Goal: Find specific page/section

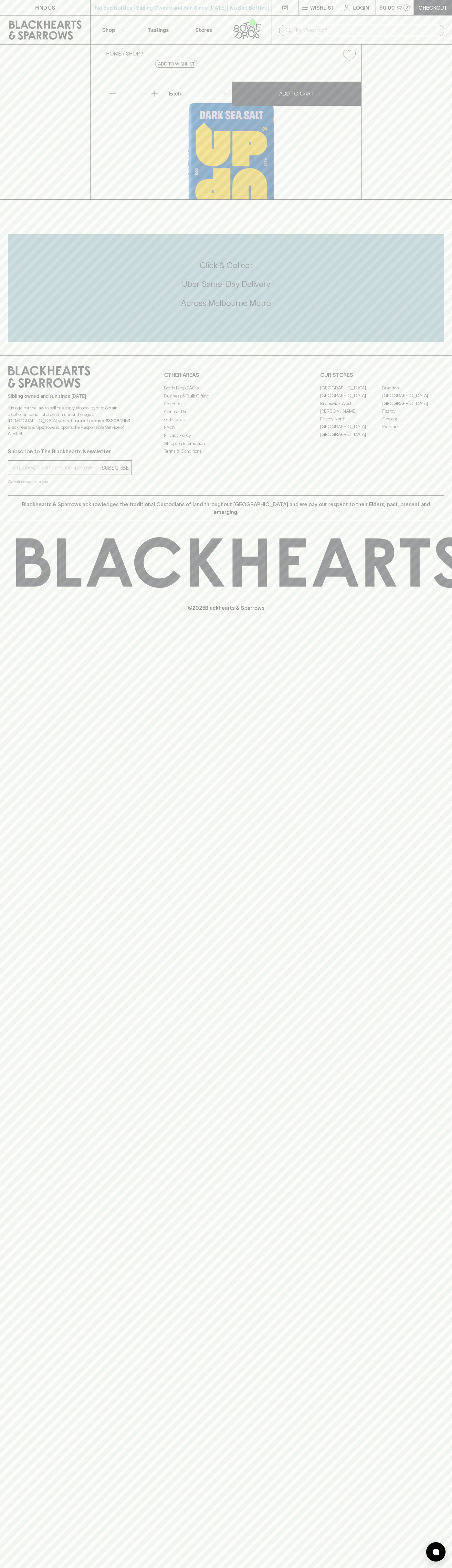
click at [389, 27] on input "text" at bounding box center [367, 30] width 144 height 10
click at [440, 1064] on div "FIND US | No Bad Bottles | Sibling Owned and Run Since [DATE] | No Bad Bottles …" at bounding box center [226, 784] width 452 height 1568
click at [357, 1567] on html "FIND US | No Bad Bottles | Sibling Owned and Run Since [DATE] | No Bad Bottles …" at bounding box center [226, 784] width 452 height 1568
click at [6, 1446] on div "FIND US | No Bad Bottles | Sibling Owned and Run Since [DATE] | No Bad Bottles …" at bounding box center [226, 784] width 452 height 1568
